Goal: Browse casually

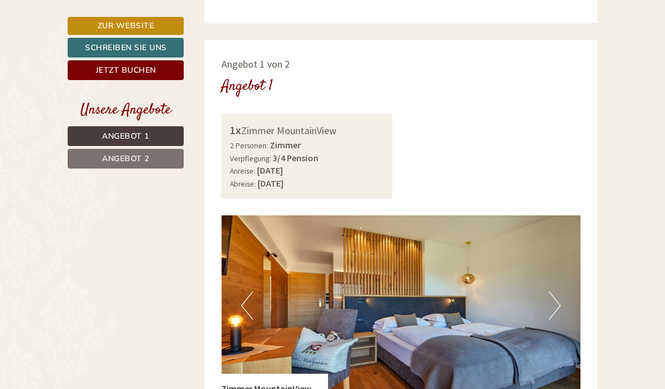
click at [558, 292] on button "Next" at bounding box center [555, 306] width 12 height 28
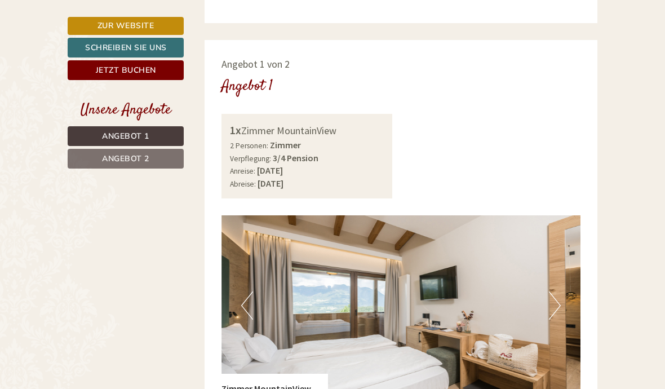
click at [242, 292] on button "Previous" at bounding box center [247, 306] width 12 height 28
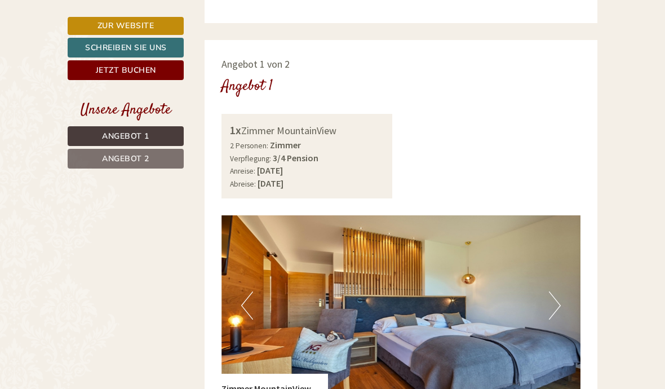
click at [551, 292] on button "Next" at bounding box center [555, 306] width 12 height 28
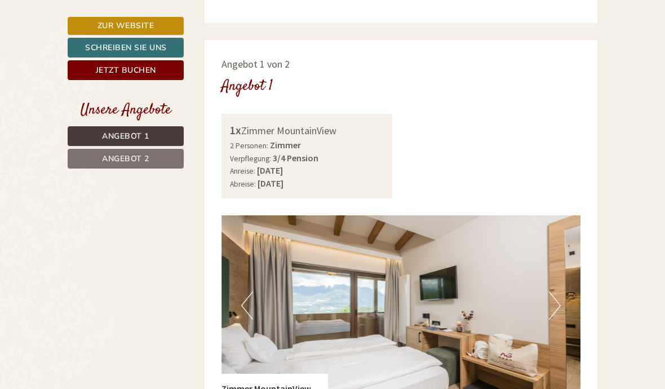
scroll to position [622, 0]
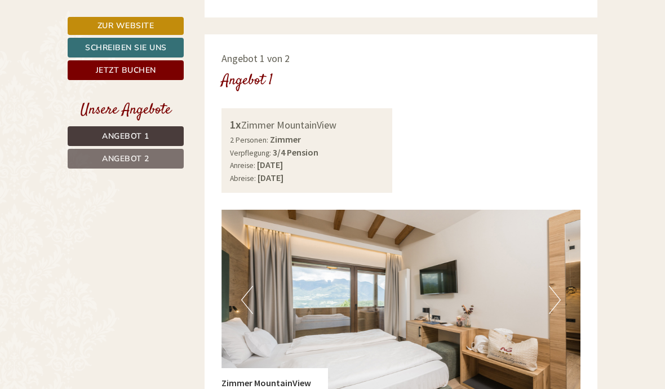
click at [248, 286] on button "Previous" at bounding box center [247, 300] width 12 height 28
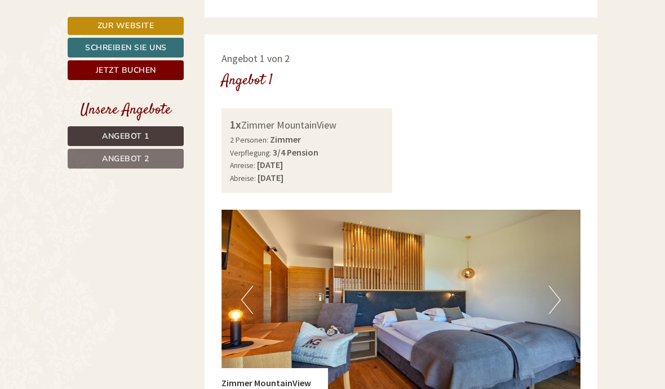
click at [560, 286] on button "Next" at bounding box center [555, 300] width 12 height 28
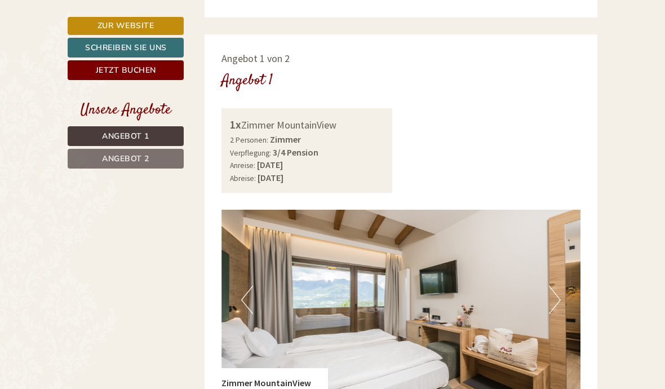
click at [553, 286] on button "Next" at bounding box center [555, 300] width 12 height 28
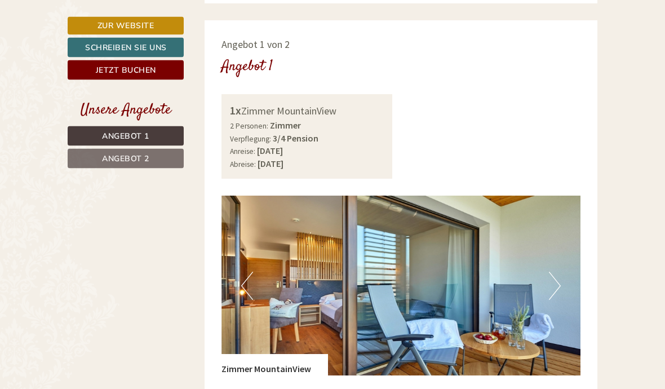
scroll to position [636, 0]
click at [550, 272] on button "Next" at bounding box center [555, 286] width 12 height 28
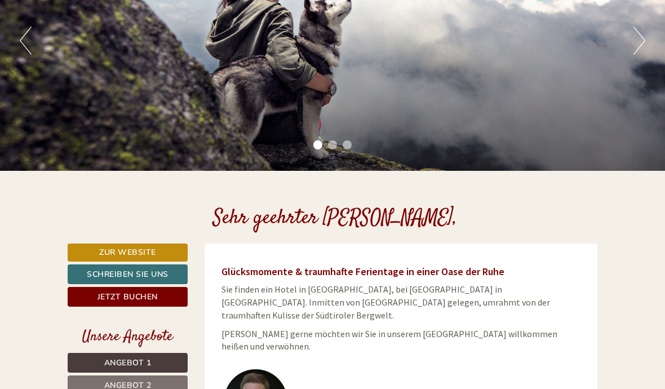
scroll to position [174, 0]
drag, startPoint x: 183, startPoint y: 392, endPoint x: -1, endPoint y: -174, distance: 595.0
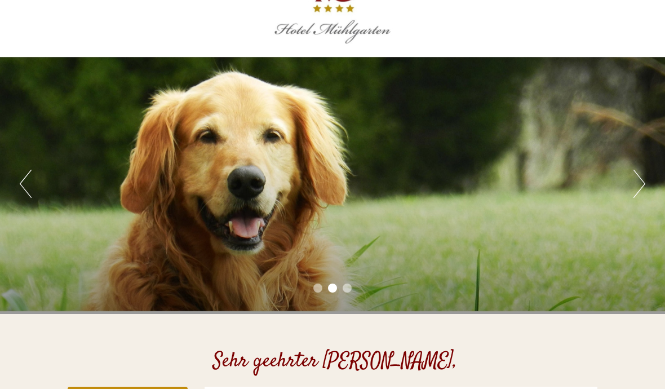
scroll to position [0, 0]
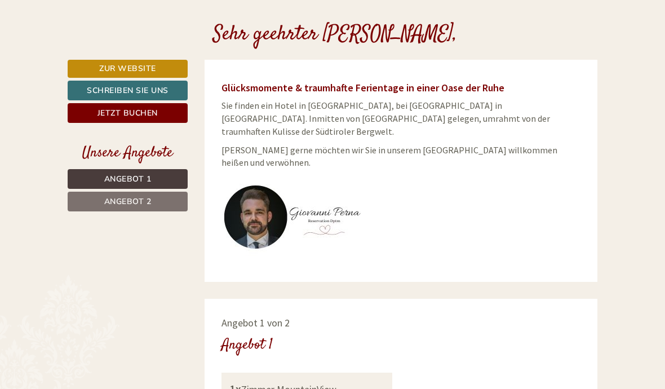
scroll to position [357, 0]
click at [331, 118] on span "Sie finden ein Hotel in [GEOGRAPHIC_DATA], bei [GEOGRAPHIC_DATA] in [GEOGRAPHIC…" at bounding box center [386, 118] width 329 height 37
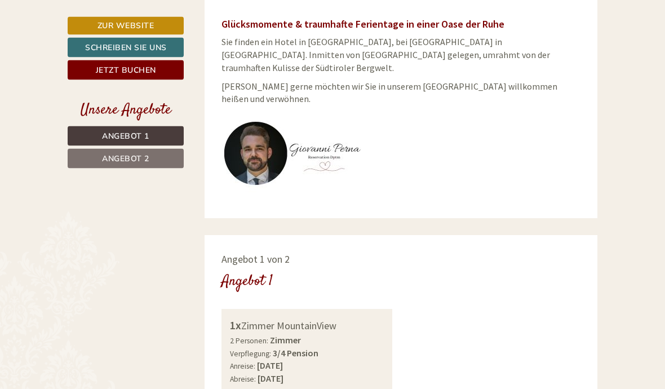
scroll to position [423, 0]
